Goal: Task Accomplishment & Management: Manage account settings

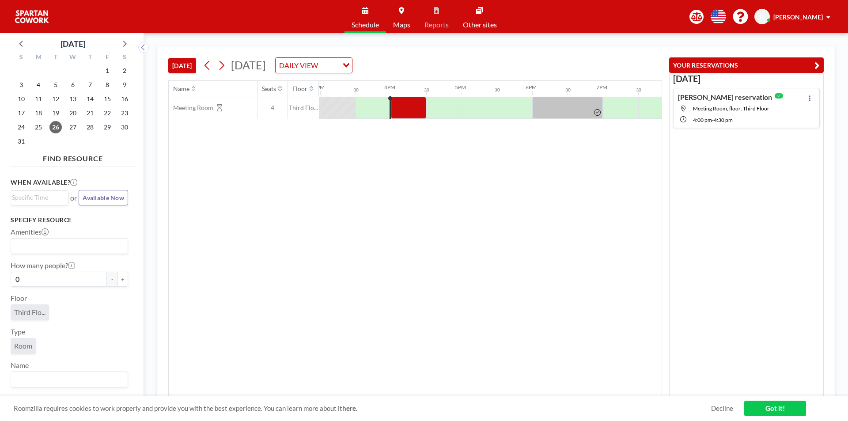
scroll to position [0, 1059]
click at [403, 108] on div at bounding box center [406, 108] width 35 height 22
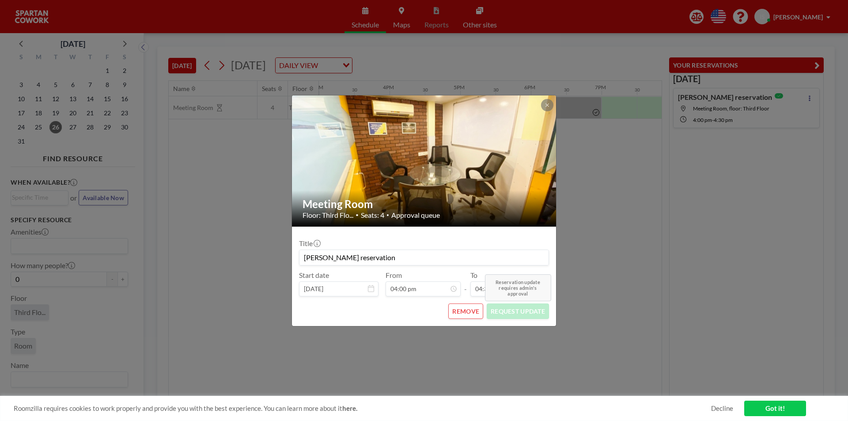
scroll to position [220, 0]
click at [621, 312] on div "Meeting Room Floor: Third Flo... • Seats: 4 • Approval queue Title Ibrahim's re…" at bounding box center [424, 210] width 848 height 421
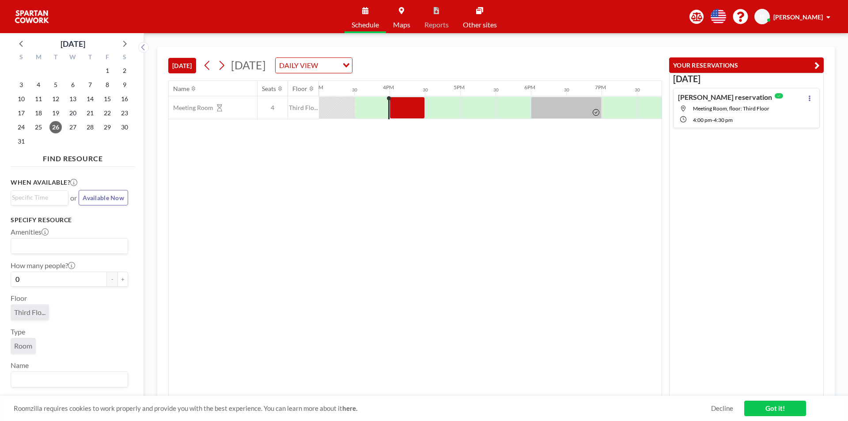
click at [777, 416] on div "Roomzilla requires cookies to work properly and provide you with the best exper…" at bounding box center [424, 408] width 848 height 25
click at [772, 404] on link "Got it!" at bounding box center [775, 407] width 62 height 15
click at [411, 113] on div at bounding box center [406, 108] width 35 height 22
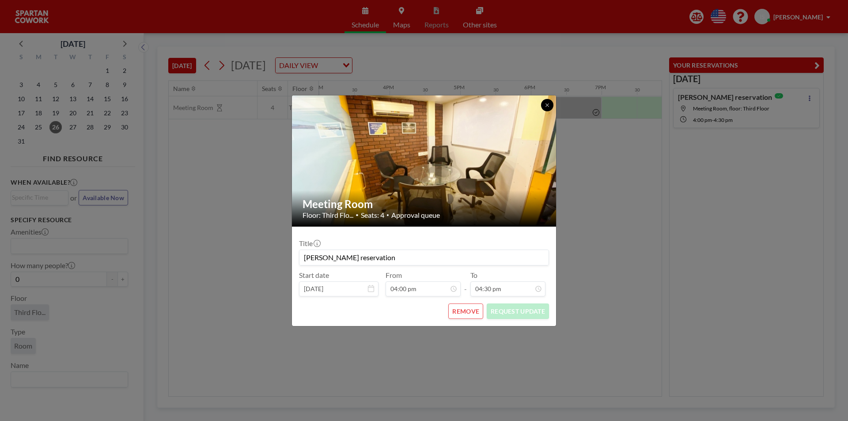
click at [548, 105] on icon at bounding box center [546, 104] width 5 height 5
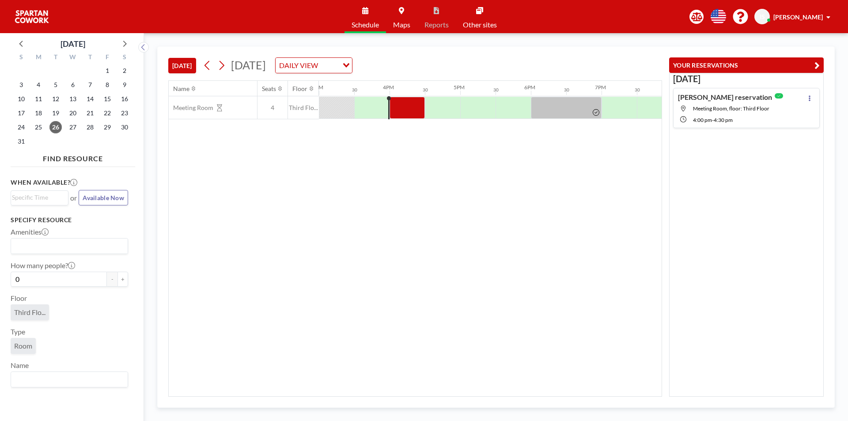
click at [813, 95] on div "Ibrahim's reservation Meeting Room, floor: Third Floor 4:00 PM - 4:30 PM" at bounding box center [746, 108] width 147 height 40
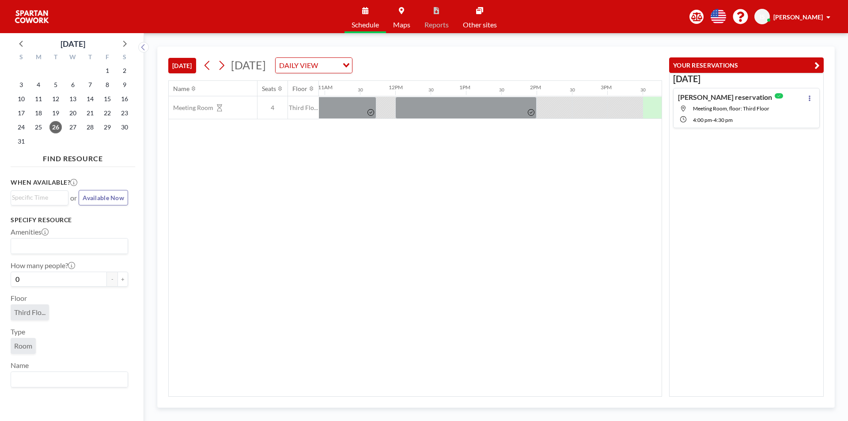
click at [817, 59] on button "YOUR RESERVATIONS" at bounding box center [746, 64] width 154 height 15
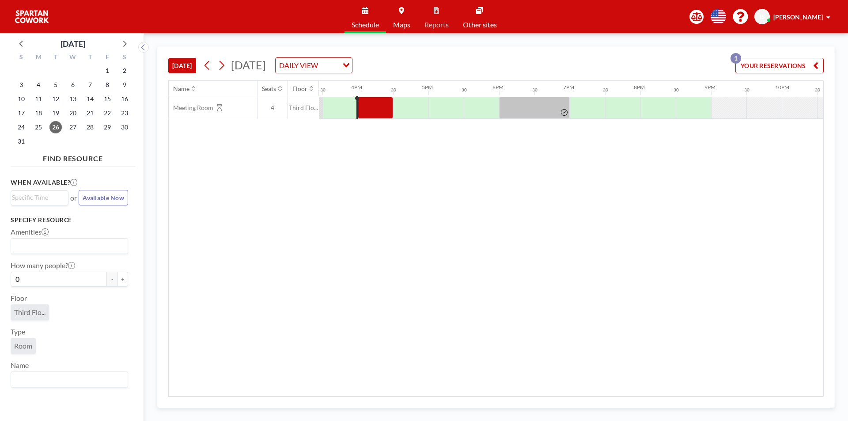
scroll to position [0, 1095]
click at [350, 96] on div at bounding box center [71, 107] width 1695 height 23
click at [260, 277] on div "Name Seats Floor 12AM 30 1AM 30 2AM 30 3AM 30 4AM 30 5AM 30 6AM 30 7AM 30 8AM 3…" at bounding box center [496, 238] width 654 height 315
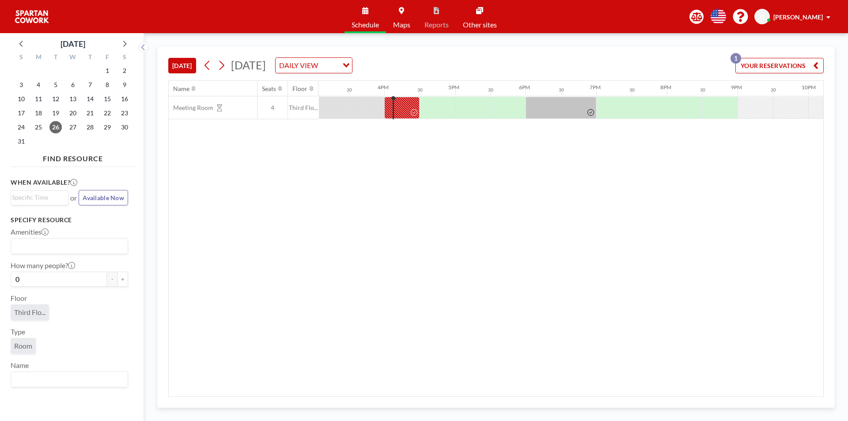
scroll to position [0, 1095]
click at [391, 113] on div at bounding box center [406, 108] width 35 height 22
click at [394, 110] on div at bounding box center [406, 108] width 35 height 22
click at [84, 188] on div "When available? Loading... or Available Now" at bounding box center [69, 191] width 117 height 28
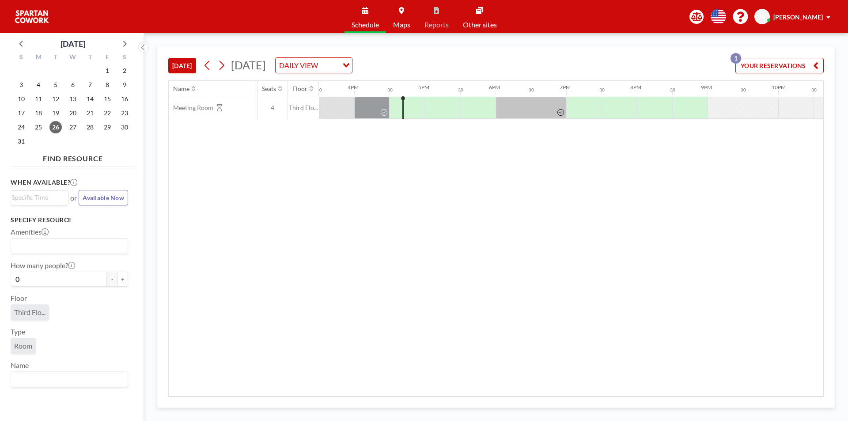
click at [100, 195] on span "Available Now" at bounding box center [103, 198] width 41 height 8
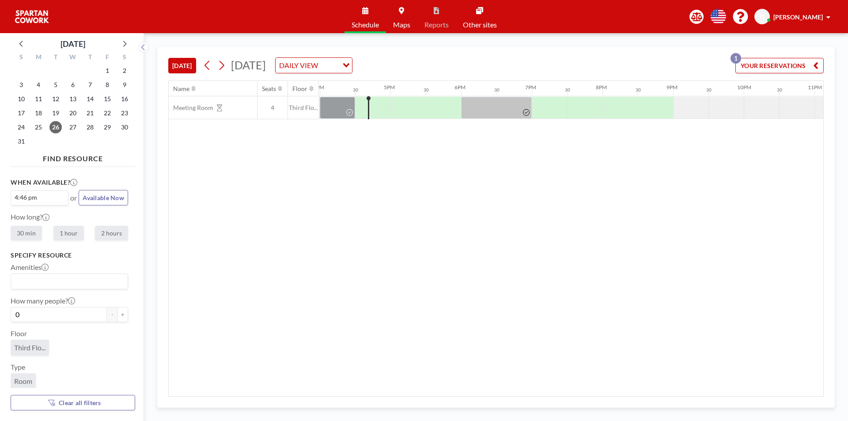
scroll to position [0, 1130]
click at [360, 105] on div at bounding box center [371, 108] width 35 height 22
click at [98, 198] on span "Available Now" at bounding box center [103, 198] width 41 height 8
click at [32, 233] on label "30 min" at bounding box center [26, 233] width 31 height 15
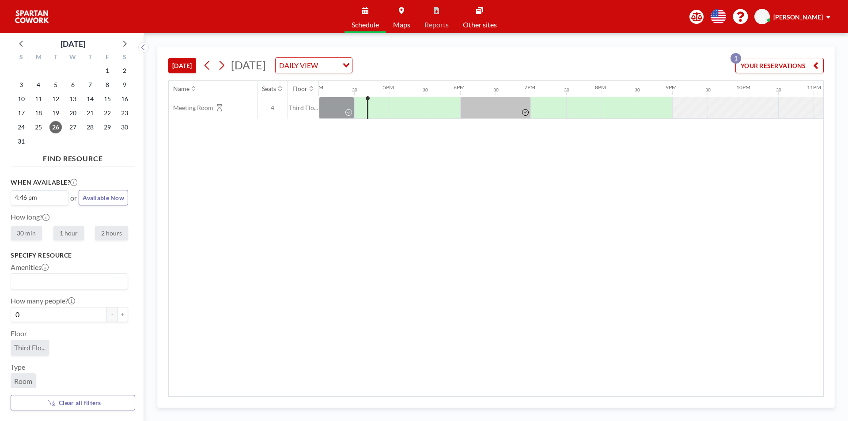
radio input "true"
click at [361, 113] on div at bounding box center [371, 108] width 35 height 22
click at [362, 114] on div at bounding box center [371, 108] width 35 height 22
click at [367, 107] on div at bounding box center [367, 107] width 1 height 23
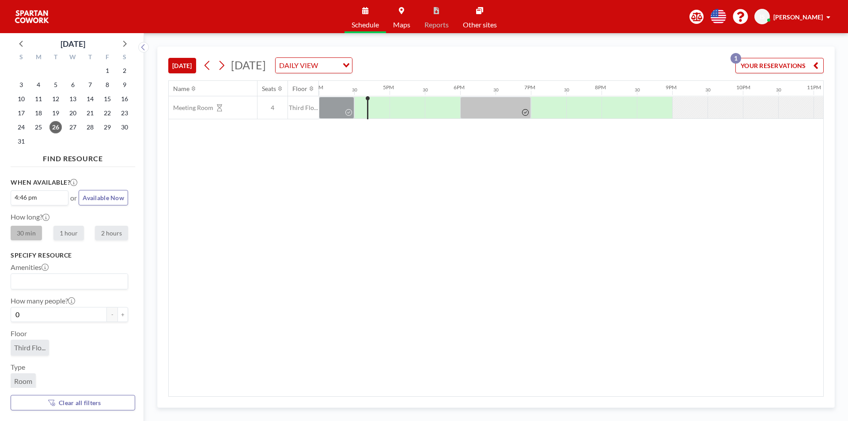
click at [359, 109] on div at bounding box center [371, 108] width 35 height 22
click at [378, 110] on div at bounding box center [379, 108] width 21 height 22
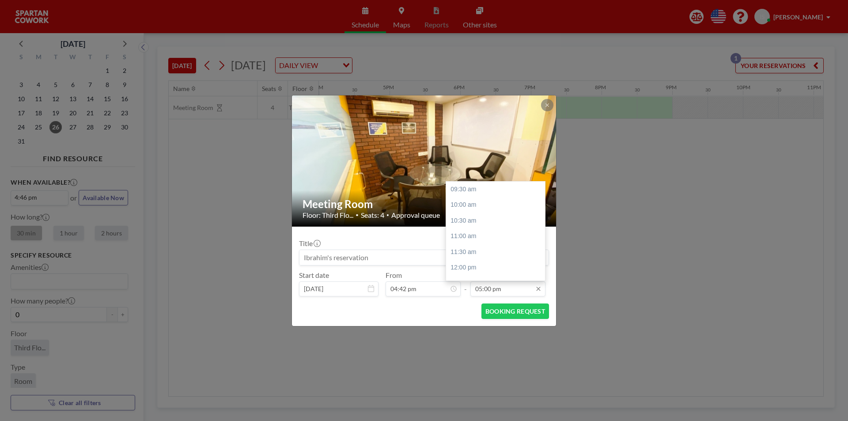
scroll to position [236, 0]
click at [525, 291] on input "05:00 pm" at bounding box center [507, 288] width 75 height 15
click at [482, 206] on div "05:30 pm" at bounding box center [497, 205] width 103 height 16
type input "05:30 pm"
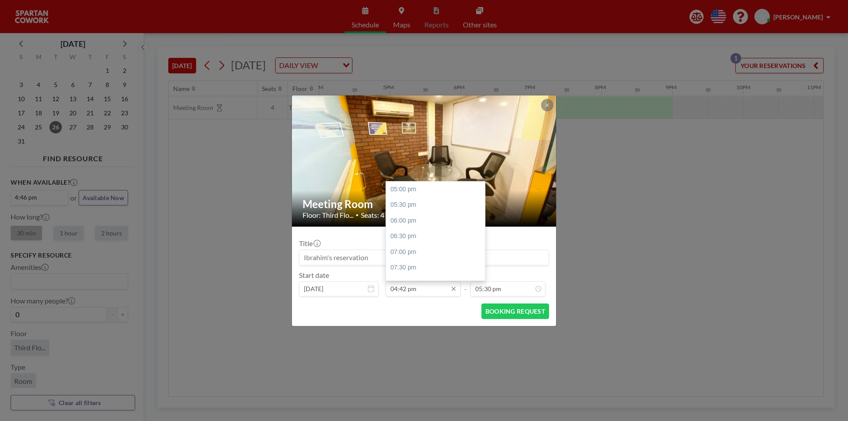
click at [405, 289] on input "04:42 pm" at bounding box center [422, 288] width 75 height 15
type input "04:45 pm"
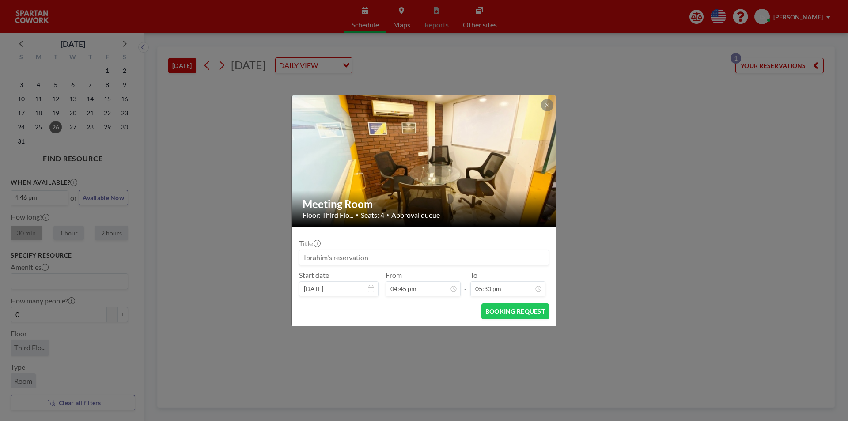
click at [428, 310] on div "BOOKING REQUEST" at bounding box center [424, 310] width 250 height 15
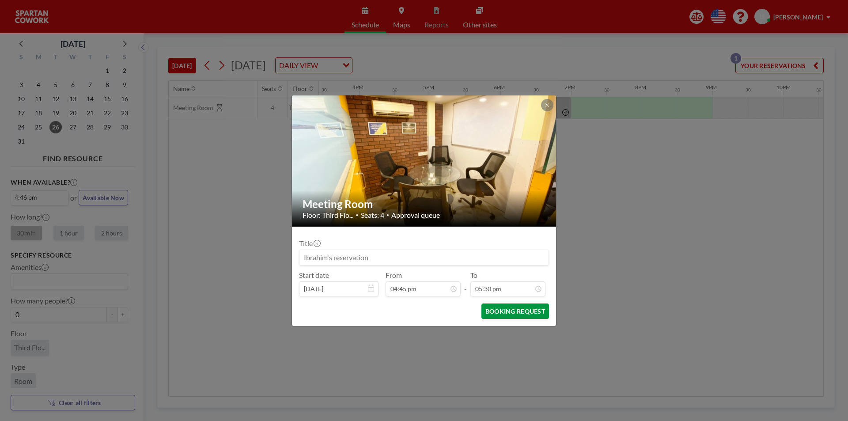
scroll to position [0, 1130]
click at [507, 313] on button "BOOKING REQUEST" at bounding box center [515, 310] width 68 height 15
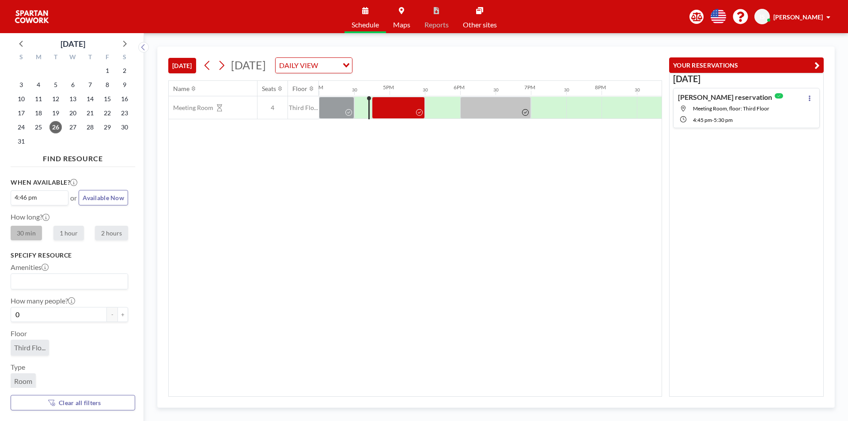
click at [397, 245] on div "Name Seats Floor 12AM 30 1AM 30 2AM 30 3AM 30 4AM 30 5AM 30 6AM 30 7AM 30 8AM 3…" at bounding box center [415, 238] width 493 height 315
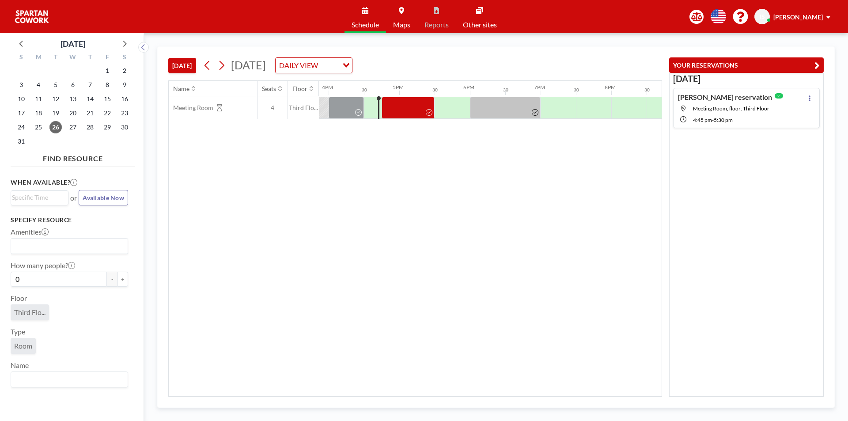
scroll to position [0, 1130]
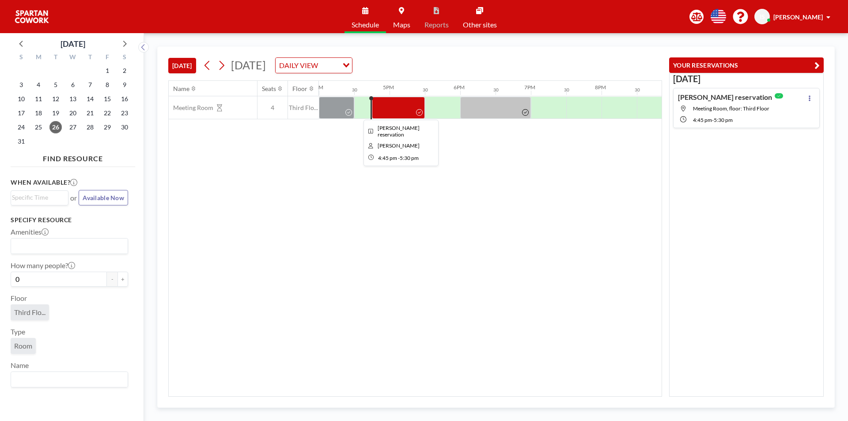
click at [397, 102] on div at bounding box center [398, 108] width 53 height 22
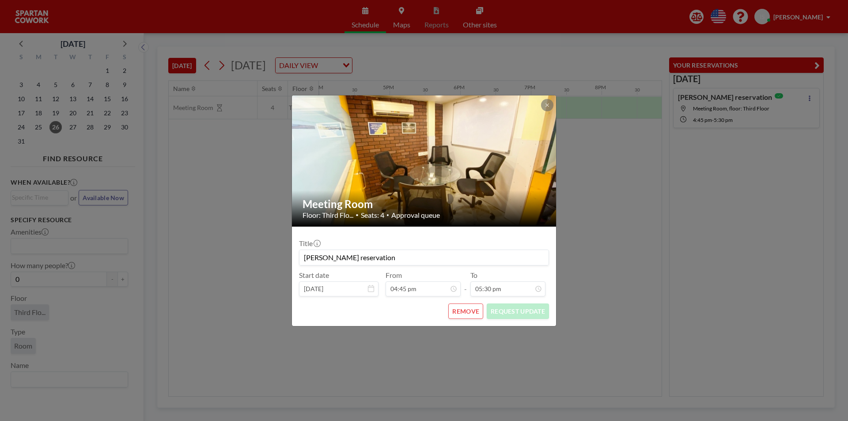
click at [470, 330] on div "Meeting Room Floor: Third Flo... • Seats: 4 • Approval queue Title Ibrahim's re…" at bounding box center [424, 210] width 848 height 421
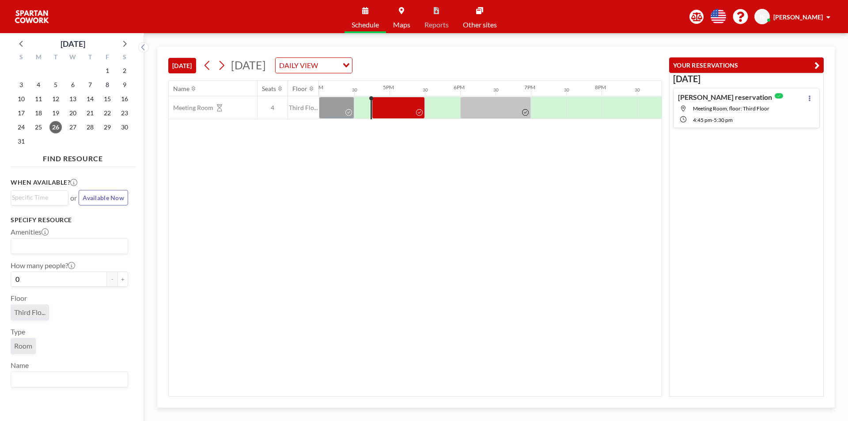
click at [421, 313] on div "Name Seats Floor 12AM 30 1AM 30 2AM 30 3AM 30 4AM 30 5AM 30 6AM 30 7AM 30 8AM 3…" at bounding box center [415, 238] width 493 height 315
click at [808, 98] on icon at bounding box center [809, 98] width 2 height 6
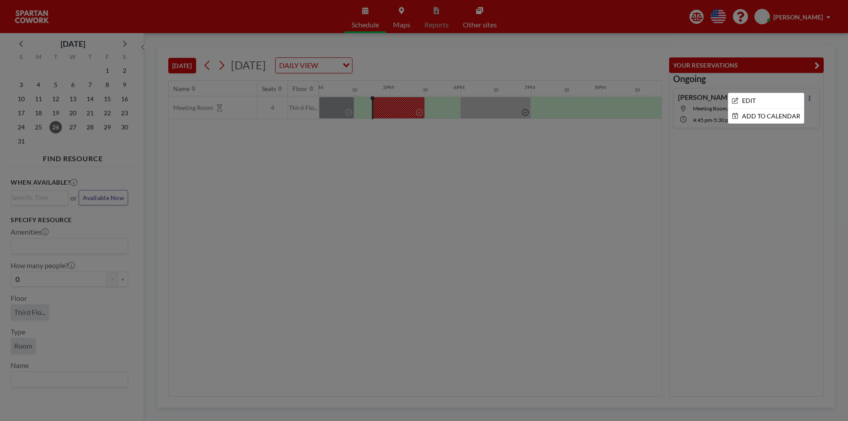
drag, startPoint x: 639, startPoint y: 154, endPoint x: 463, endPoint y: 192, distance: 180.2
click at [631, 159] on div at bounding box center [424, 210] width 848 height 421
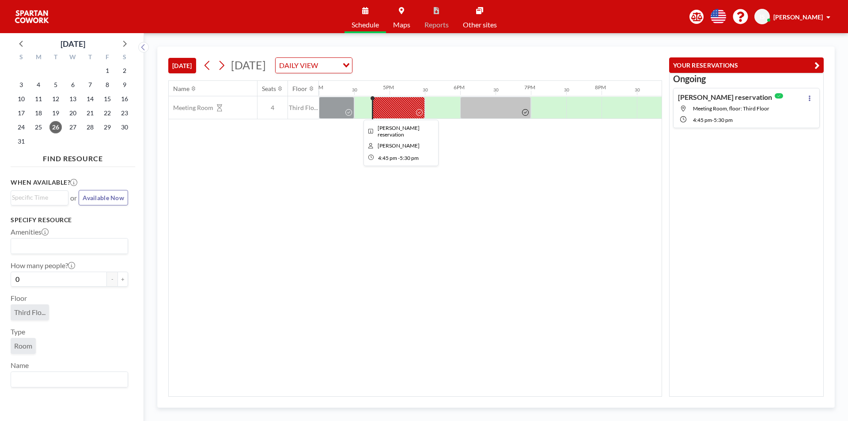
click at [405, 106] on div at bounding box center [398, 108] width 53 height 22
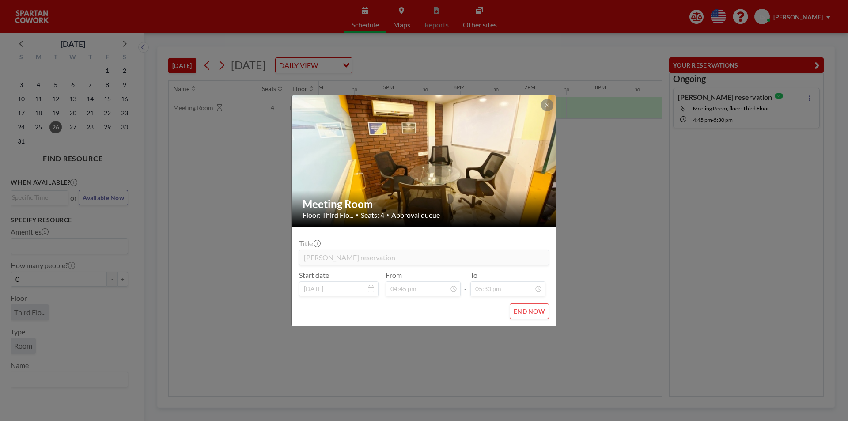
click at [539, 316] on button "END NOW" at bounding box center [528, 310] width 39 height 15
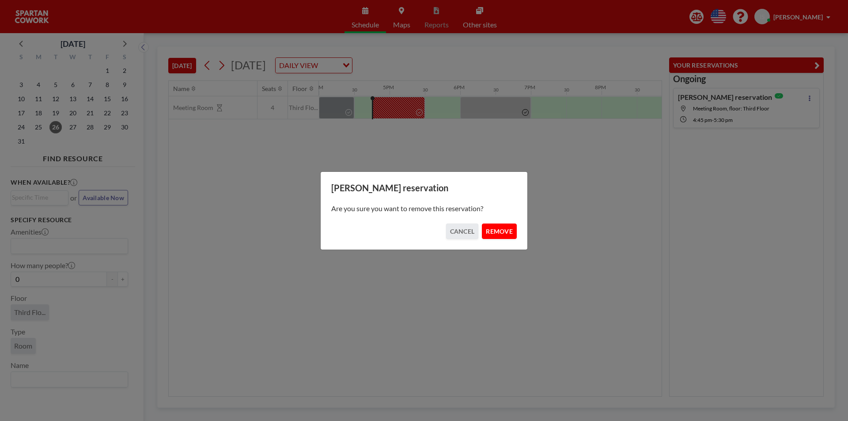
click at [492, 226] on button "REMOVE" at bounding box center [499, 230] width 35 height 15
